Goal: Task Accomplishment & Management: Manage account settings

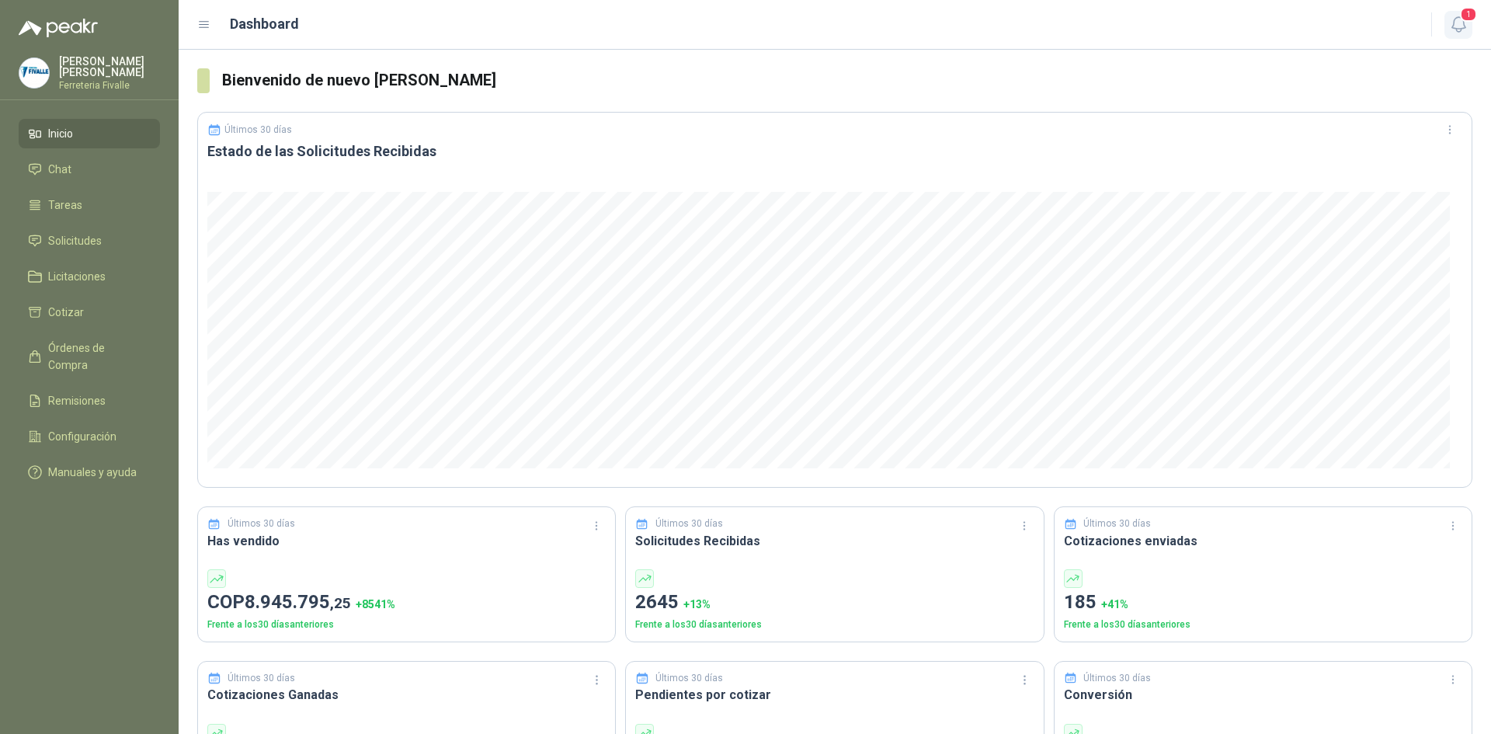
click at [1460, 26] on icon "button" at bounding box center [1458, 24] width 19 height 19
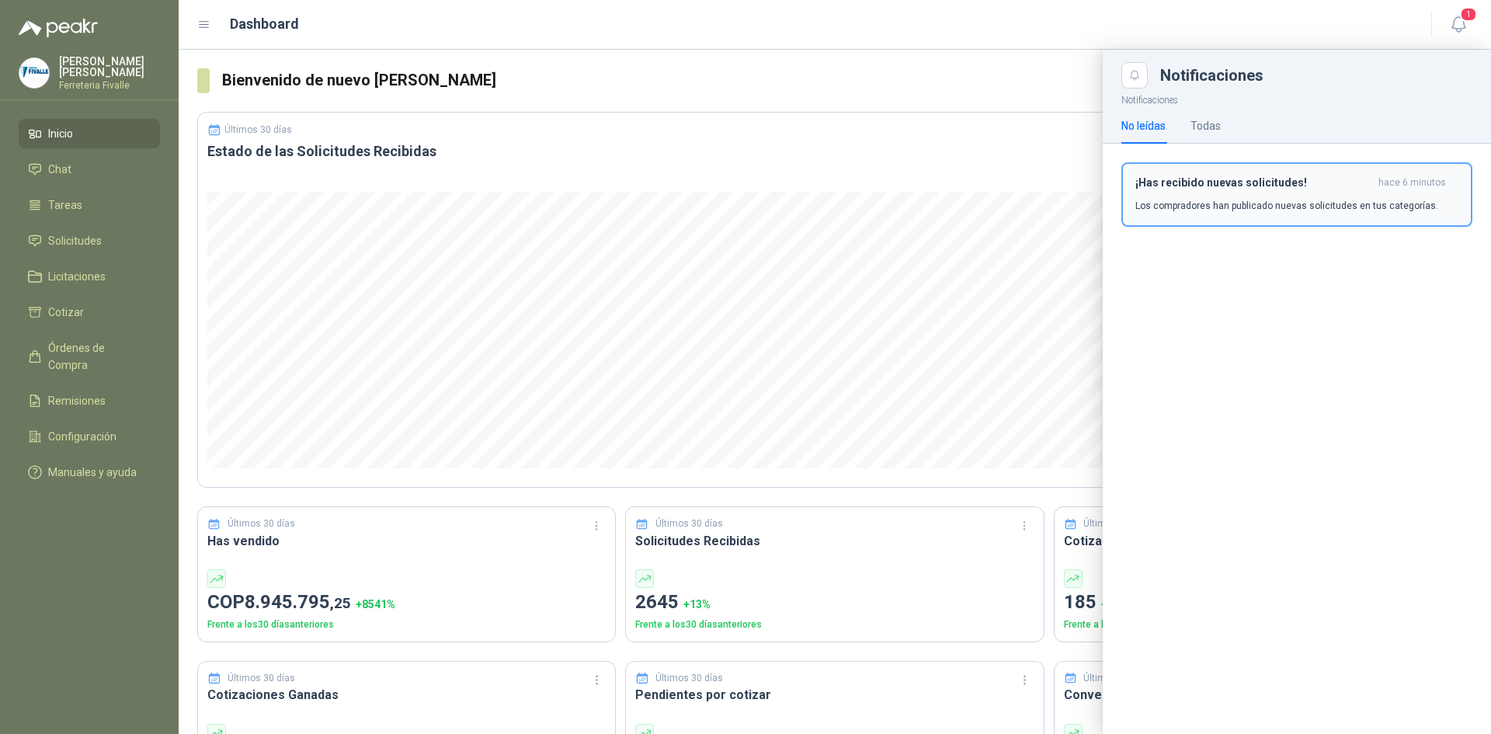
click at [1279, 179] on h3 "¡Has recibido nuevas solicitudes!" at bounding box center [1253, 182] width 237 height 13
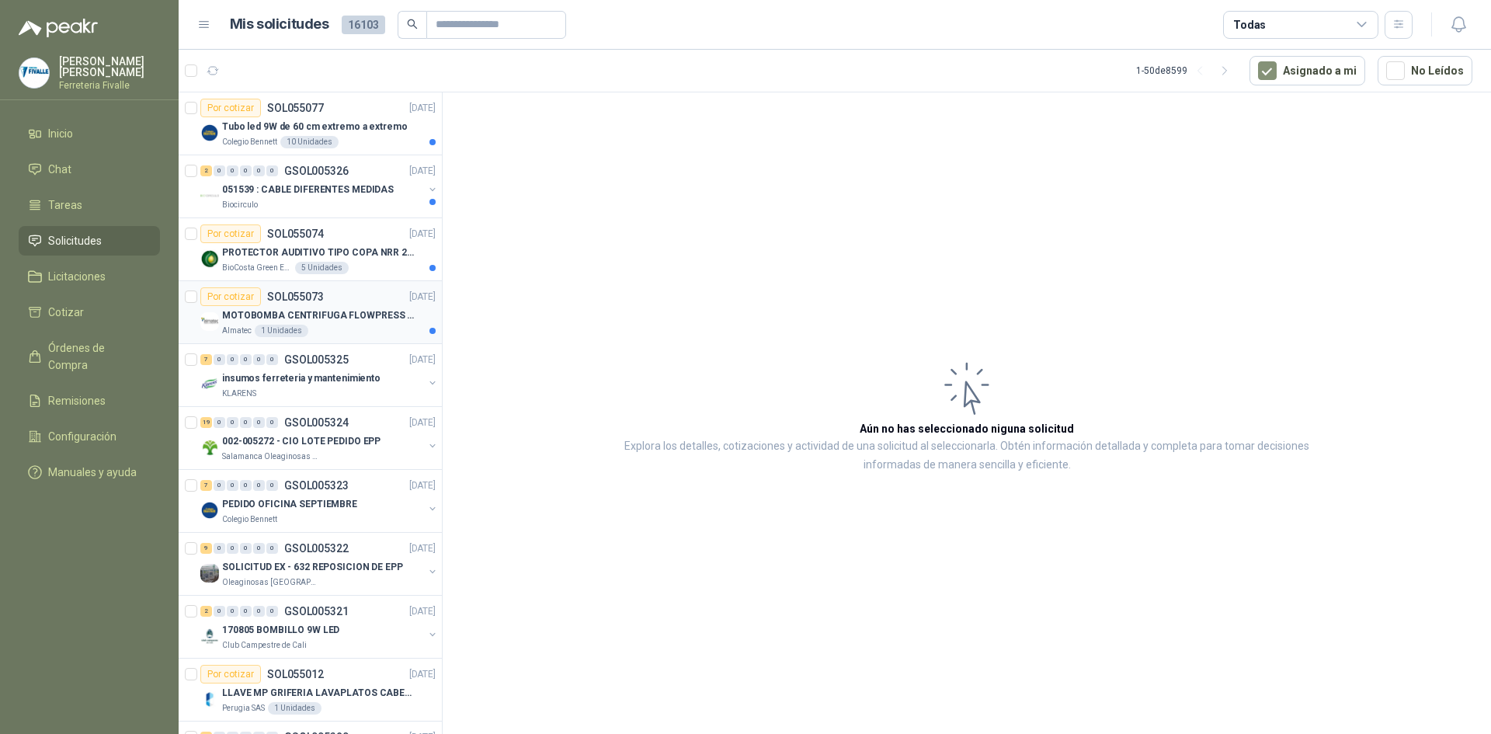
click at [377, 318] on p "MOTOBOMBA CENTRIFUGA FLOWPRESS 1.5HP-220" at bounding box center [318, 315] width 193 height 15
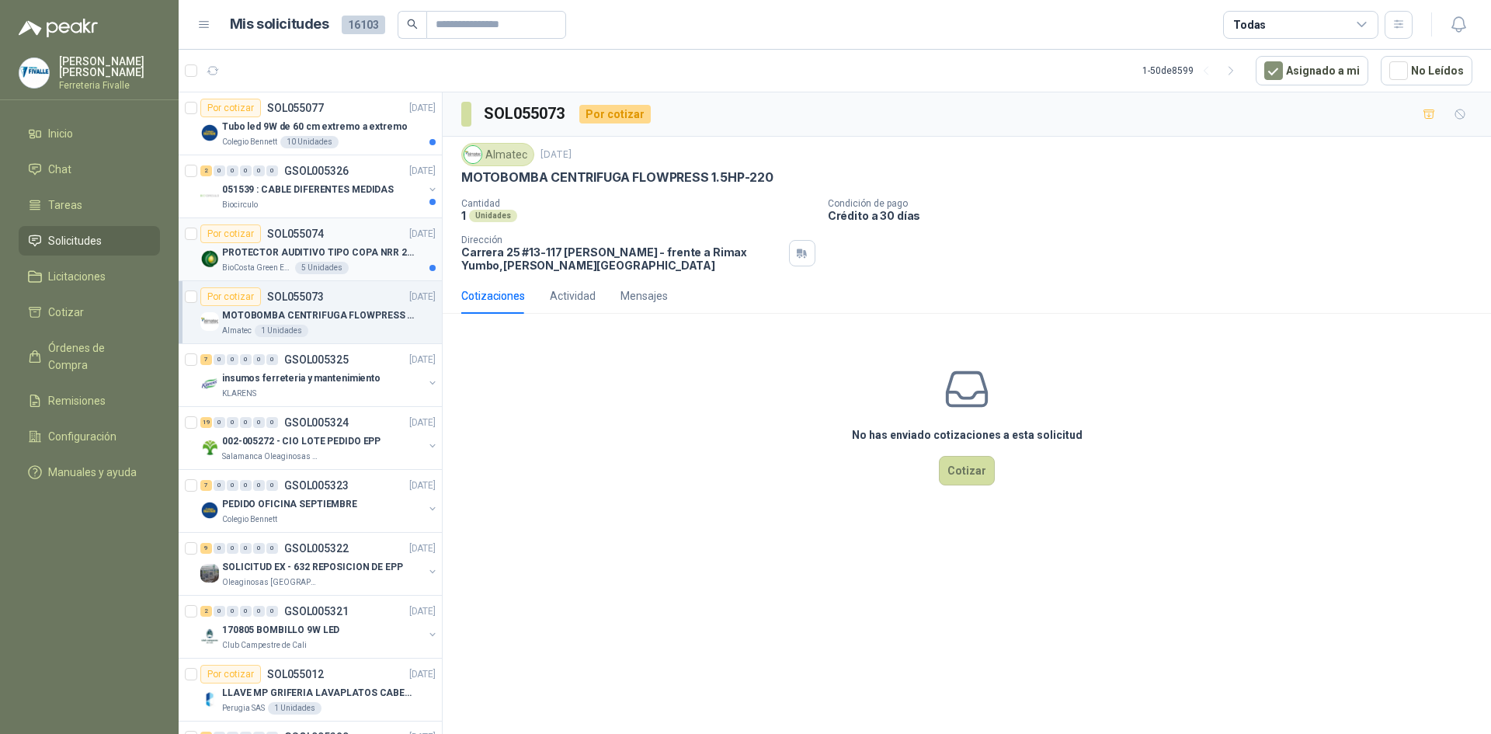
click at [365, 255] on p "PROTECTOR AUDITIVO TIPO COPA NRR 23dB" at bounding box center [318, 252] width 193 height 15
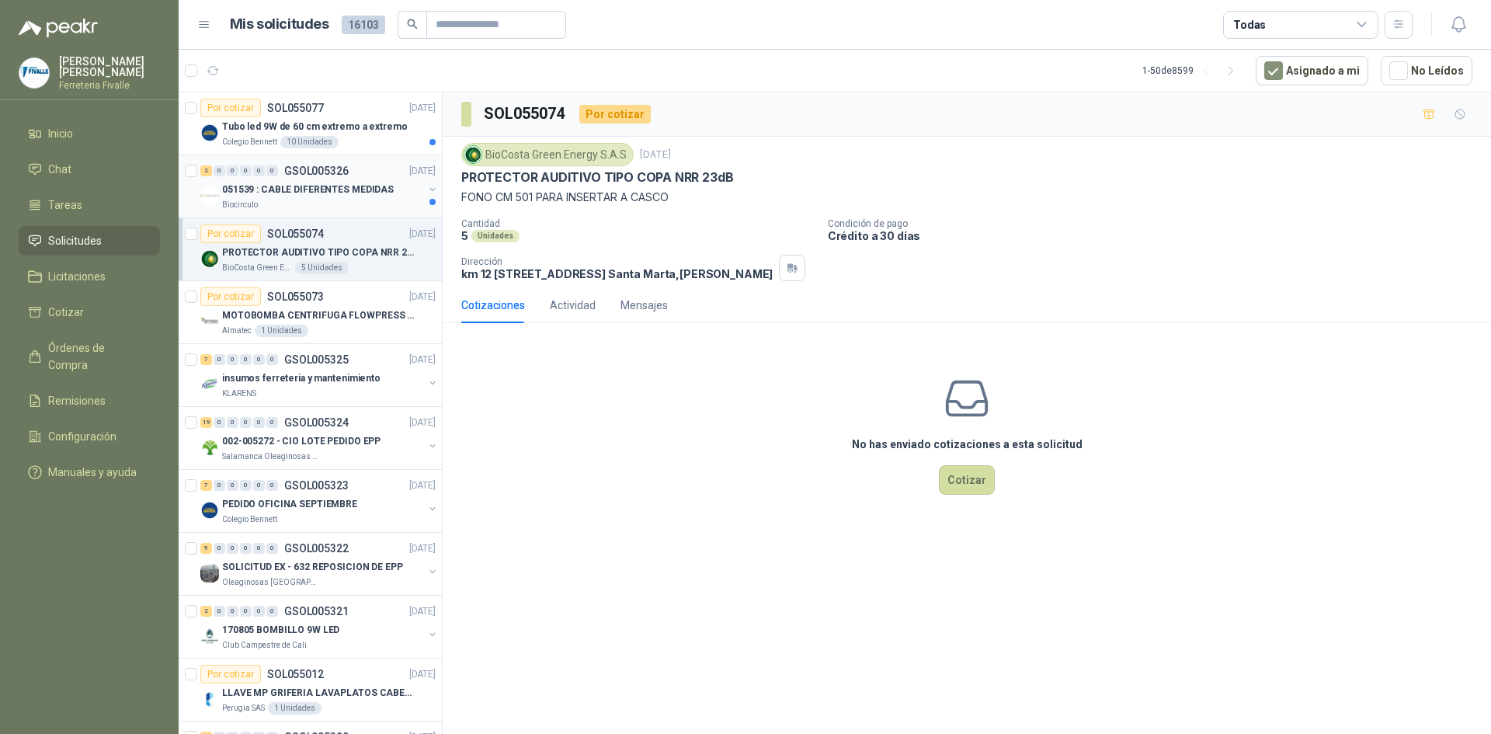
click at [332, 169] on p "GSOL005326" at bounding box center [316, 170] width 64 height 11
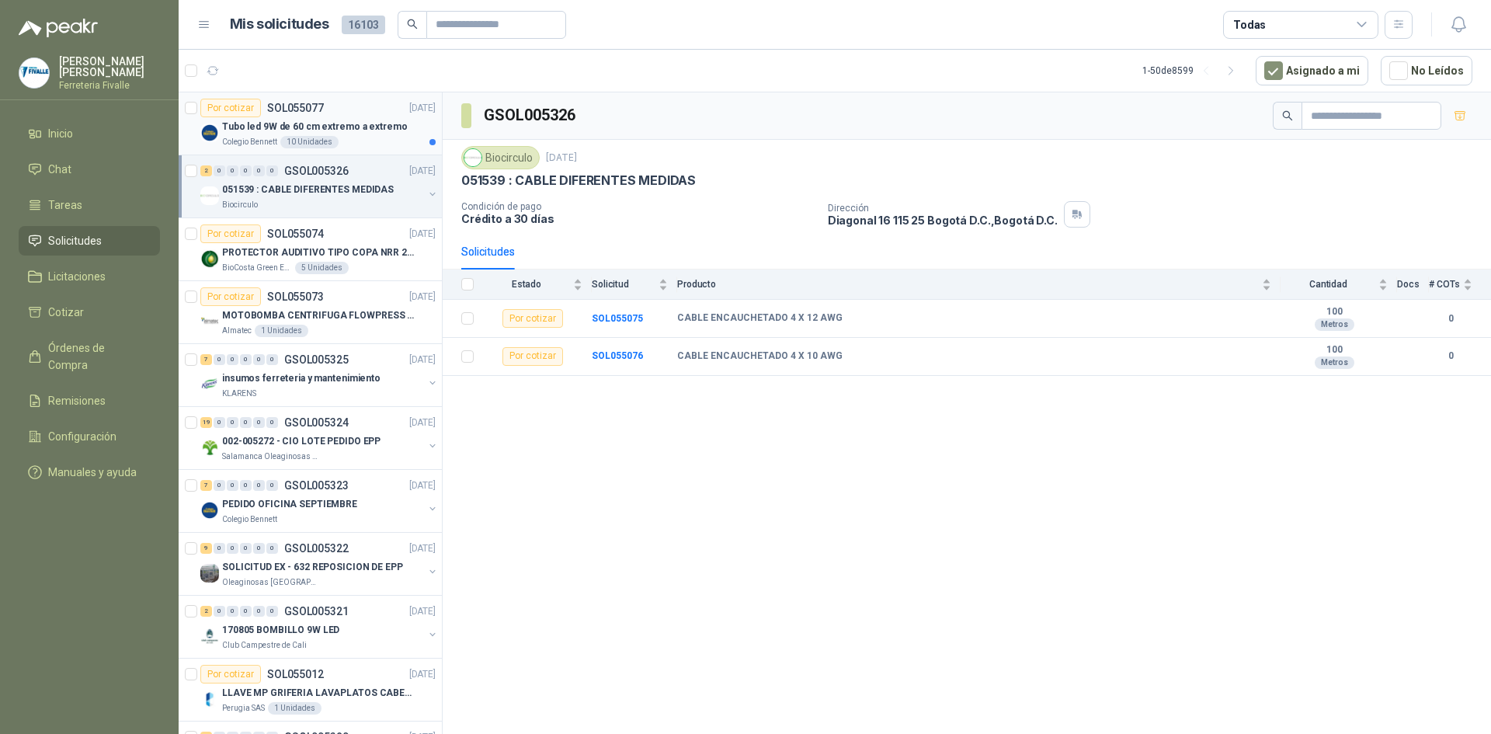
click at [305, 134] on div "Tubo led 9W de 60 cm extremo a extremo" at bounding box center [329, 126] width 214 height 19
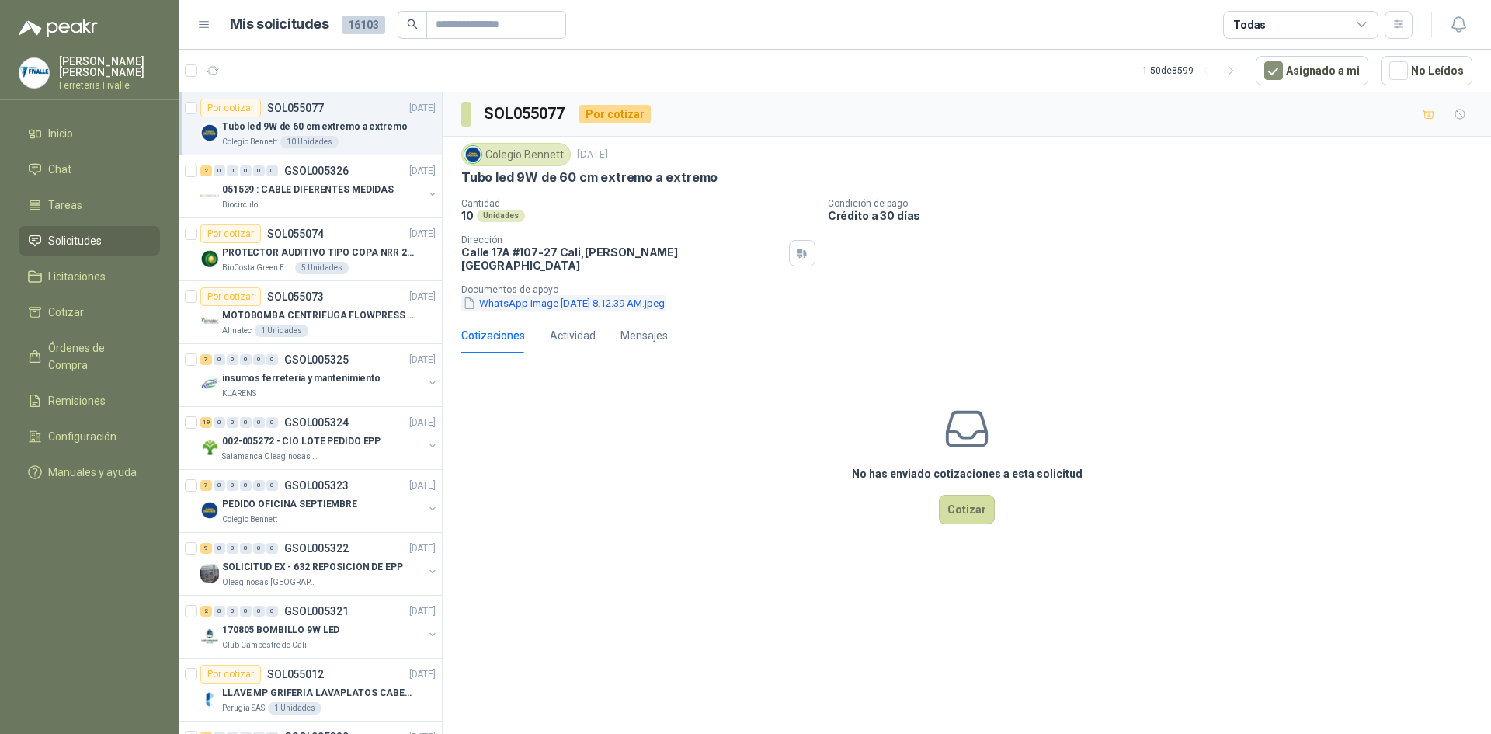
click at [533, 295] on button "WhatsApp Image [DATE] 8.12.39 AM.jpeg" at bounding box center [563, 303] width 205 height 16
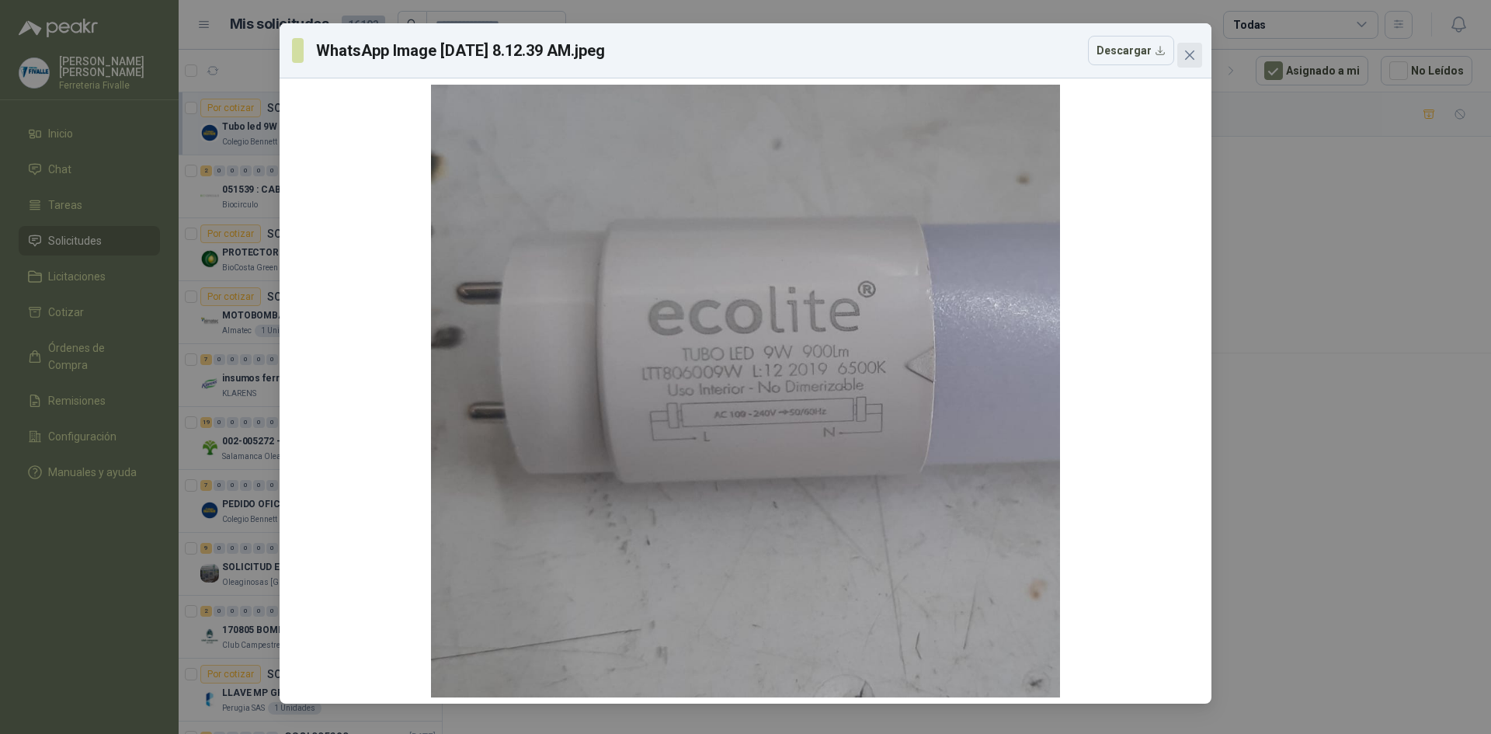
click at [1200, 53] on span "Close" at bounding box center [1189, 55] width 25 height 12
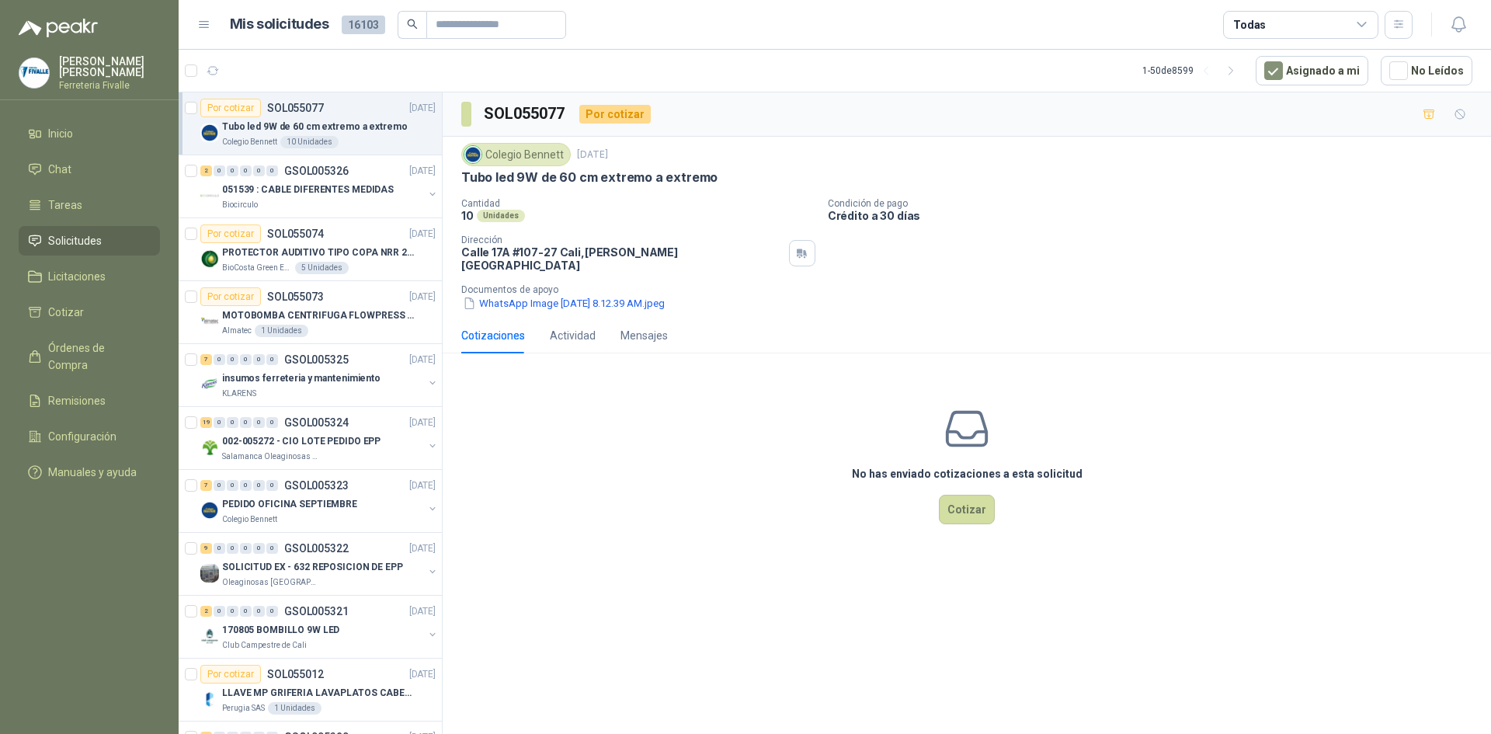
click at [116, 241] on link "Solicitudes" at bounding box center [89, 241] width 141 height 30
